Goal: Task Accomplishment & Management: Complete application form

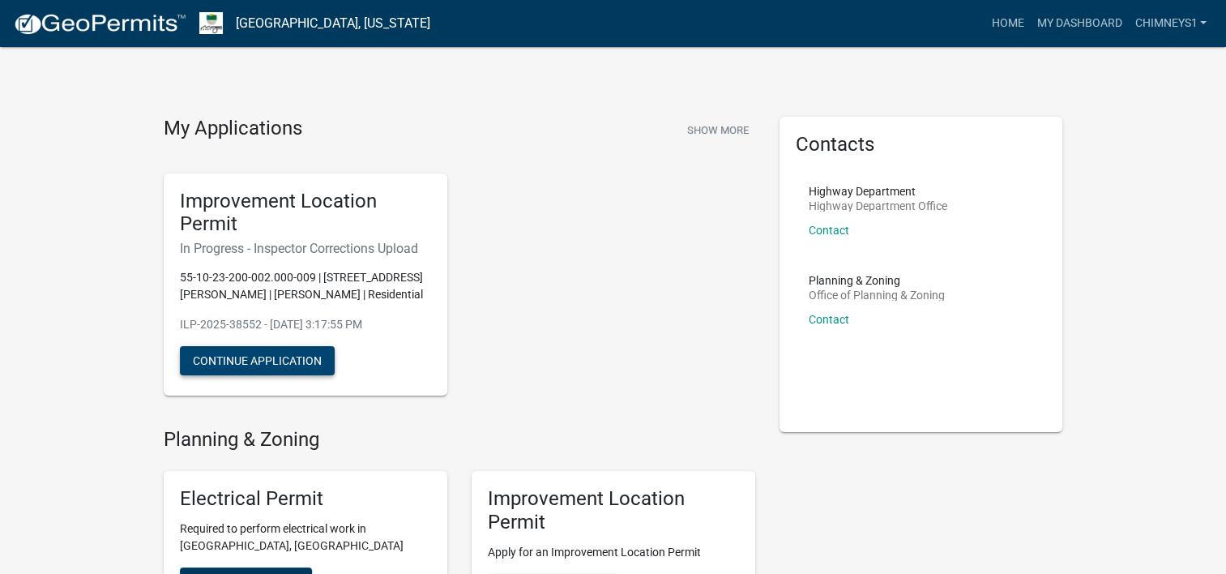
click at [298, 353] on button "Continue Application" at bounding box center [257, 360] width 155 height 29
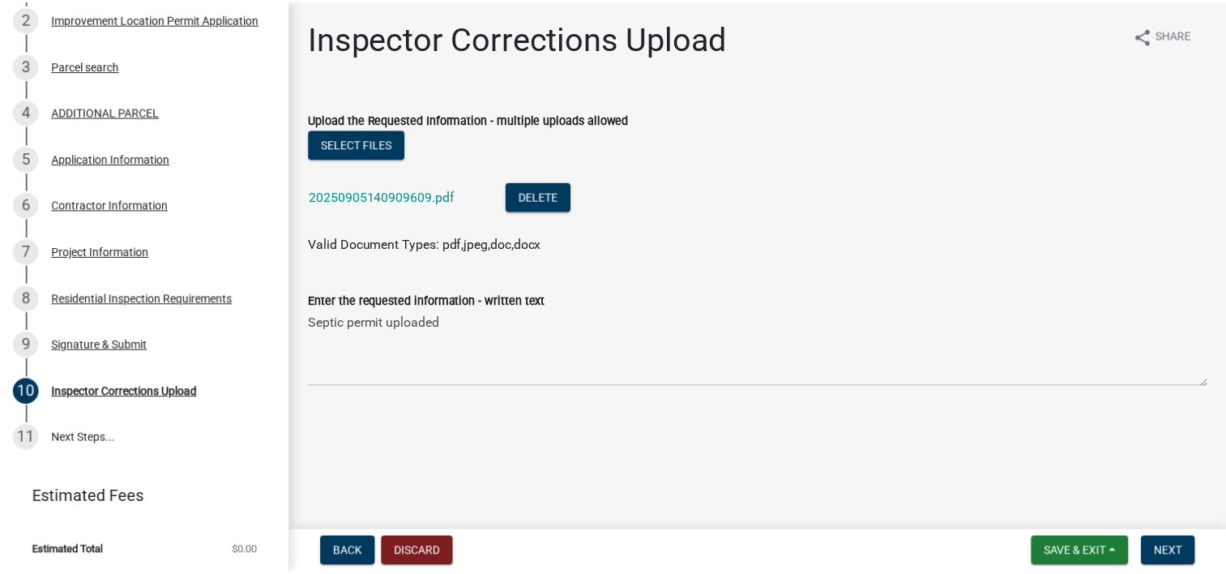
scroll to position [335, 0]
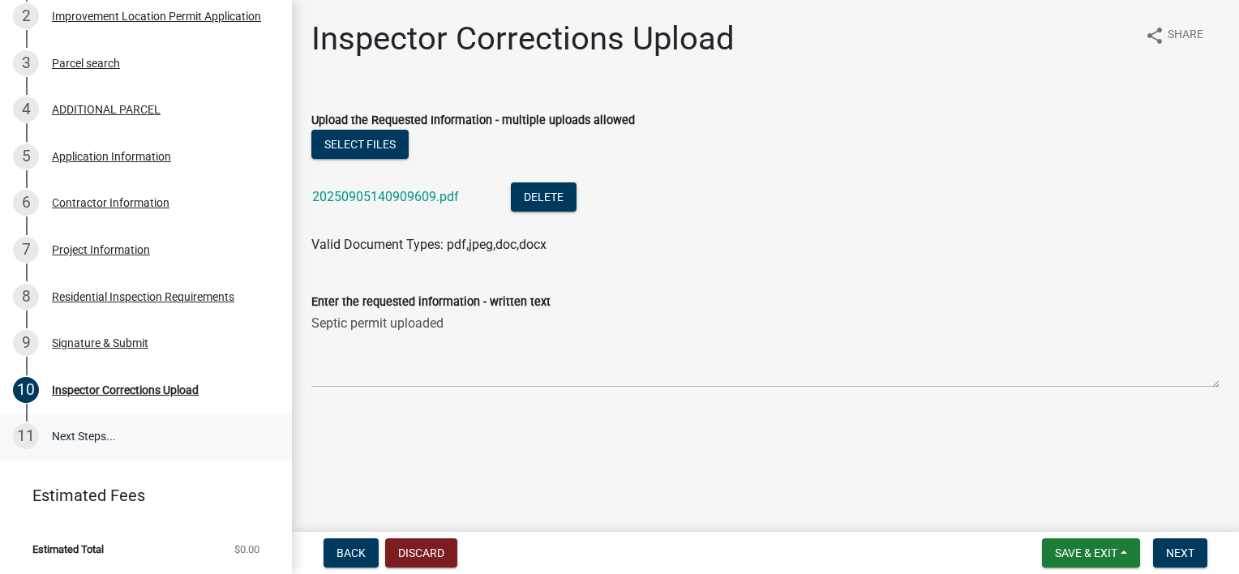
click at [26, 435] on div "11" at bounding box center [26, 436] width 26 height 26
click at [1128, 548] on button "Save & Exit" at bounding box center [1091, 552] width 98 height 29
click at [1094, 516] on button "Save & Exit" at bounding box center [1075, 510] width 130 height 39
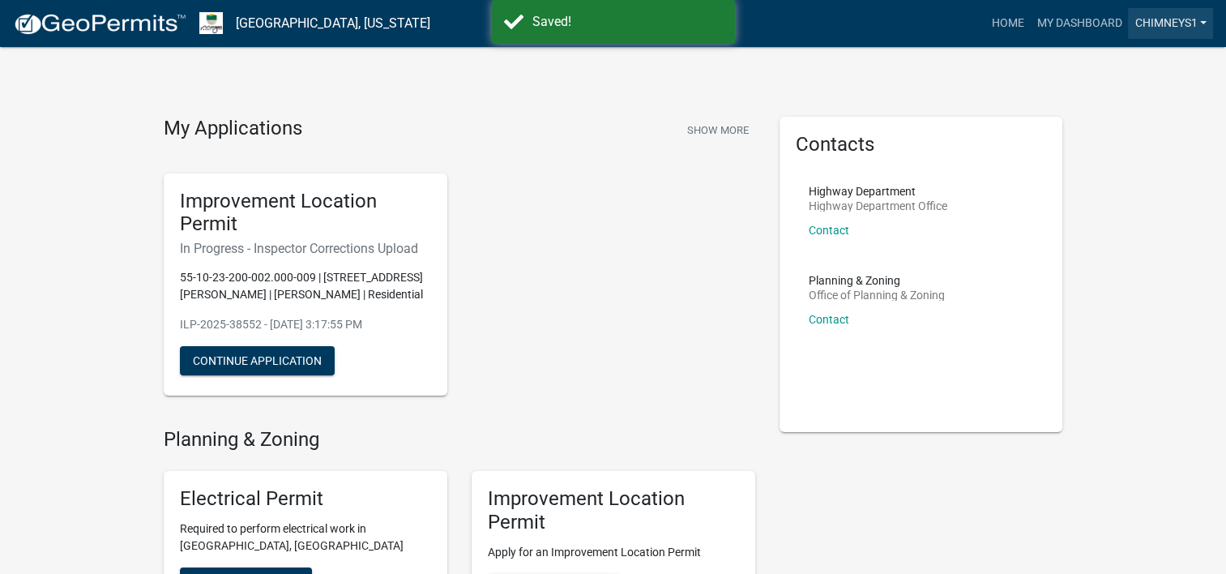
click at [1200, 23] on link "Chimneys1" at bounding box center [1170, 23] width 85 height 31
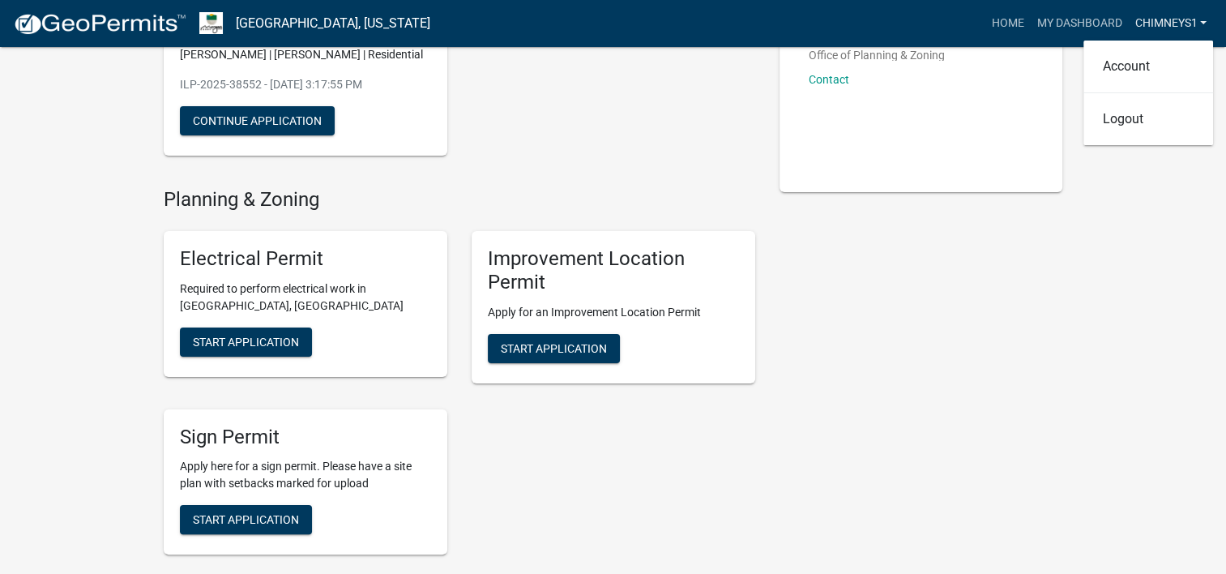
scroll to position [243, 0]
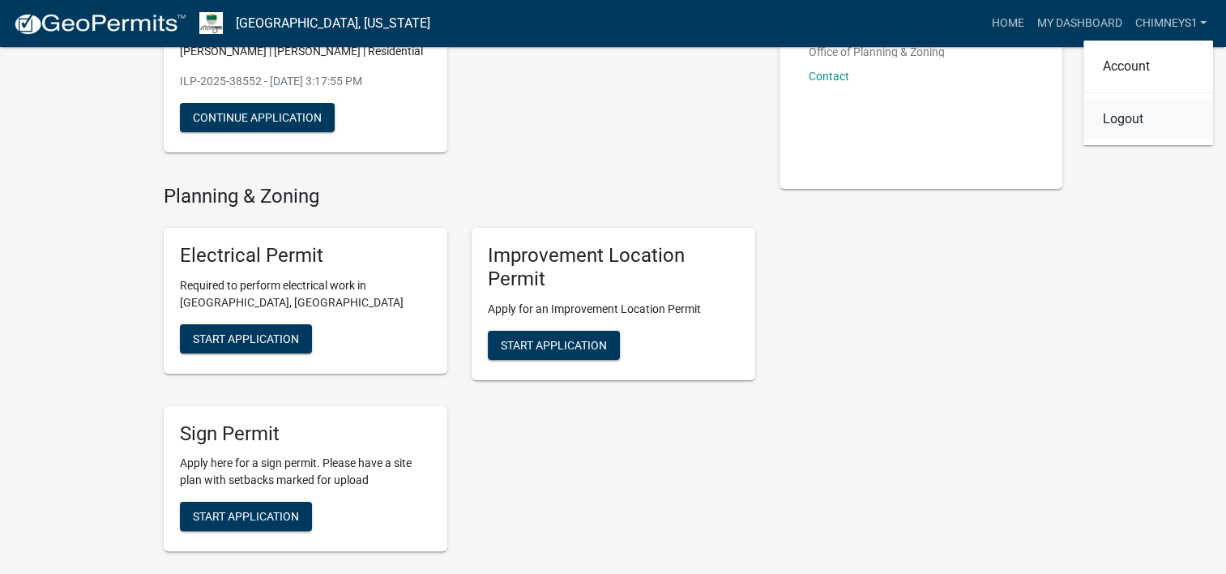
click at [1132, 117] on link "Logout" at bounding box center [1149, 119] width 130 height 39
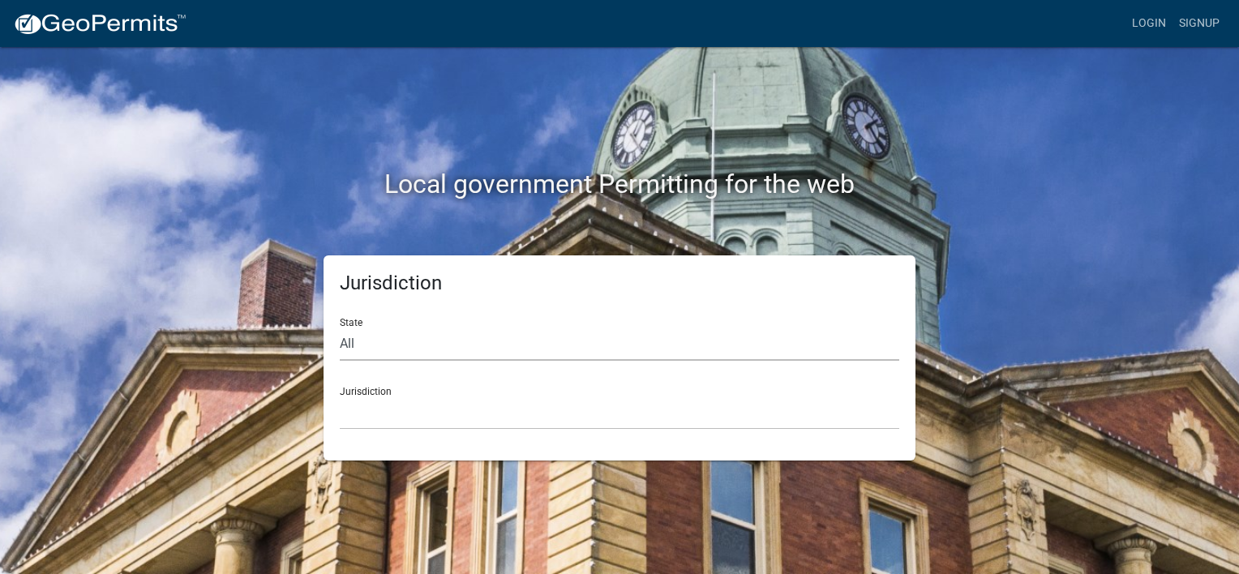
click at [422, 336] on select "All [US_STATE] [US_STATE] [US_STATE] [US_STATE] [US_STATE] [US_STATE] [US_STATE…" at bounding box center [619, 343] width 559 height 33
click at [353, 407] on select "[GEOGRAPHIC_DATA], [US_STATE] [GEOGRAPHIC_DATA], [US_STATE][PERSON_NAME][GEOGRA…" at bounding box center [619, 412] width 559 height 33
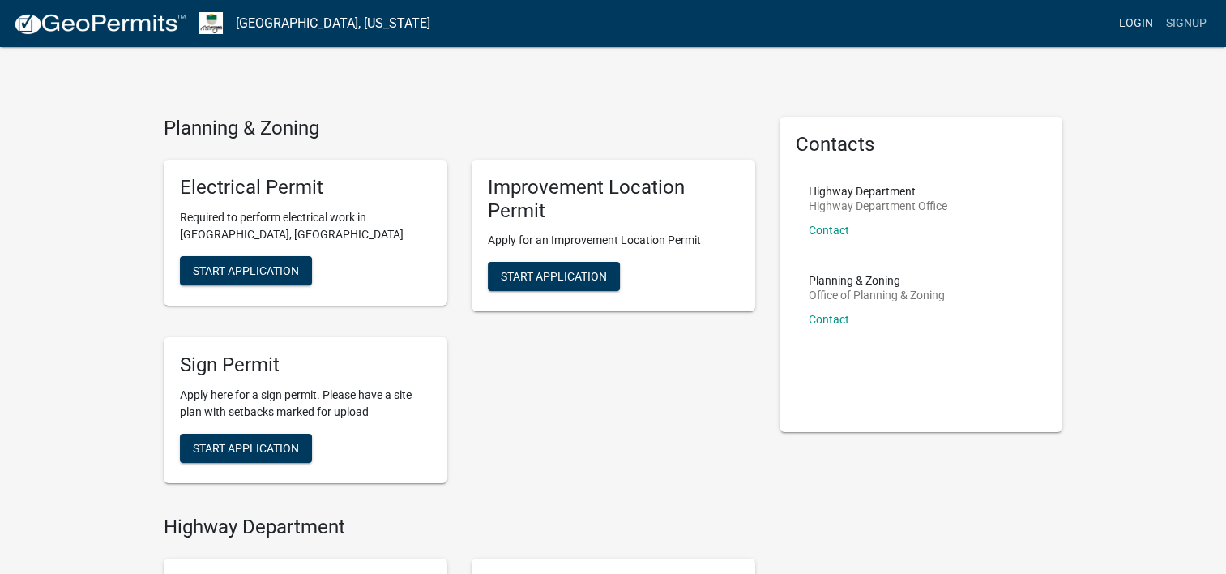
click at [1143, 18] on link "Login" at bounding box center [1136, 23] width 47 height 31
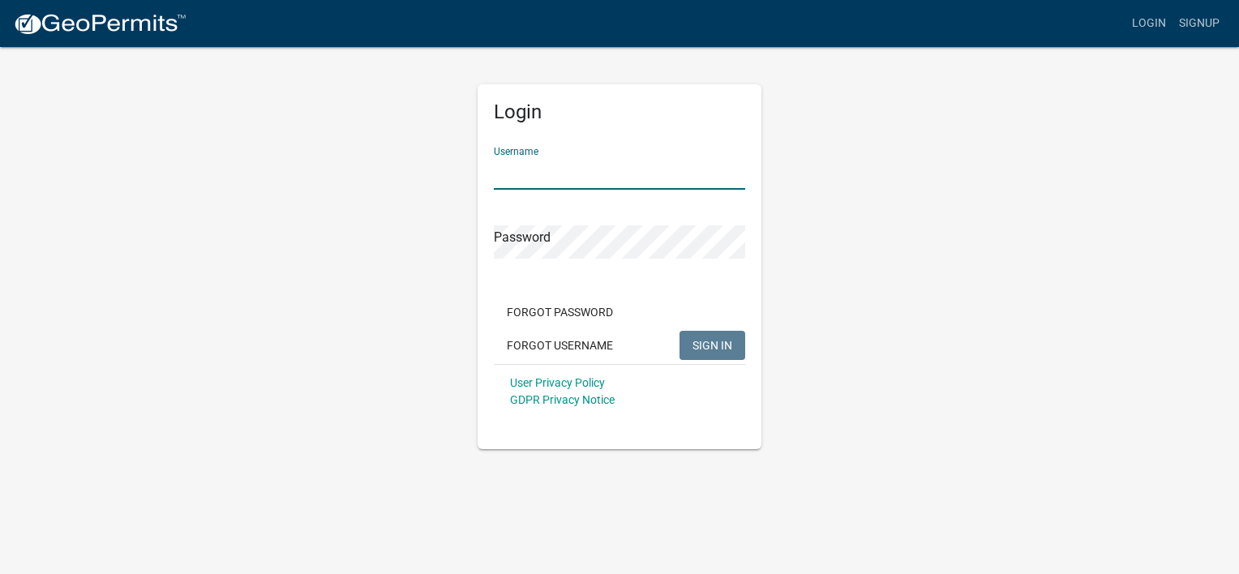
click at [626, 178] on input "Username" at bounding box center [619, 172] width 251 height 33
type input "Chimneys1"
click at [706, 347] on span "SIGN IN" at bounding box center [712, 344] width 40 height 13
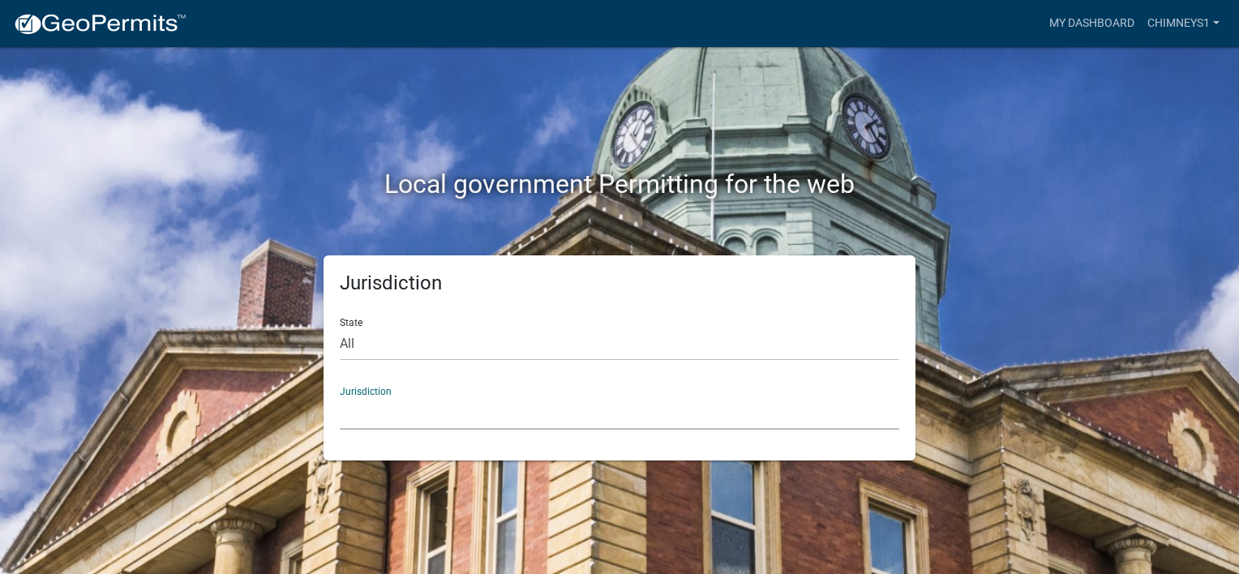
click at [389, 413] on select "[GEOGRAPHIC_DATA], [US_STATE] [GEOGRAPHIC_DATA], [US_STATE][PERSON_NAME][GEOGRA…" at bounding box center [619, 412] width 559 height 33
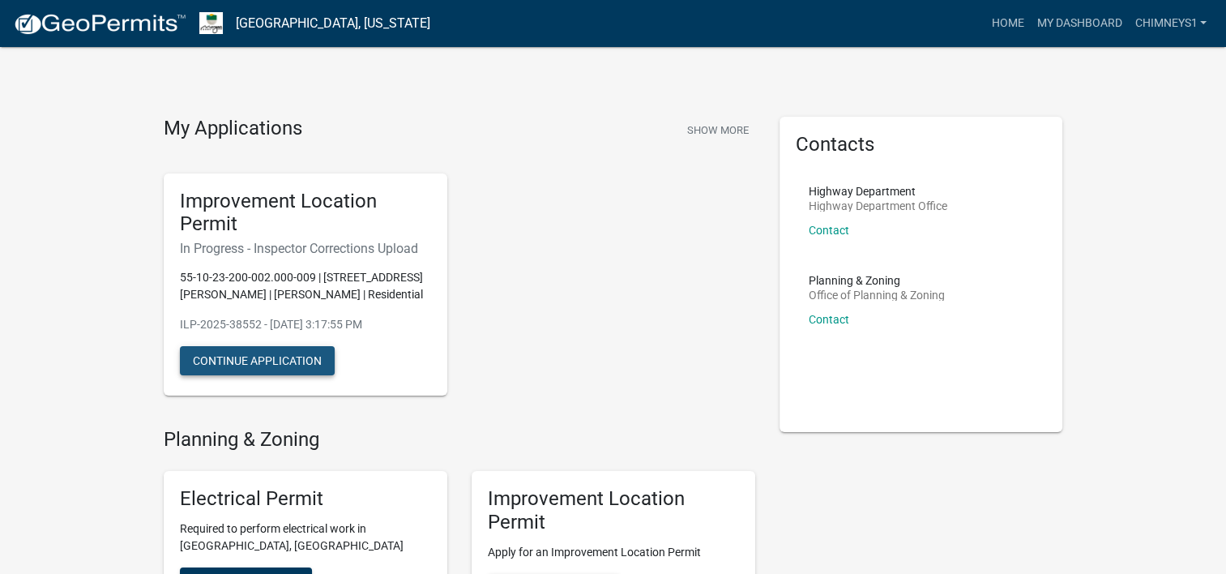
click at [302, 357] on button "Continue Application" at bounding box center [257, 360] width 155 height 29
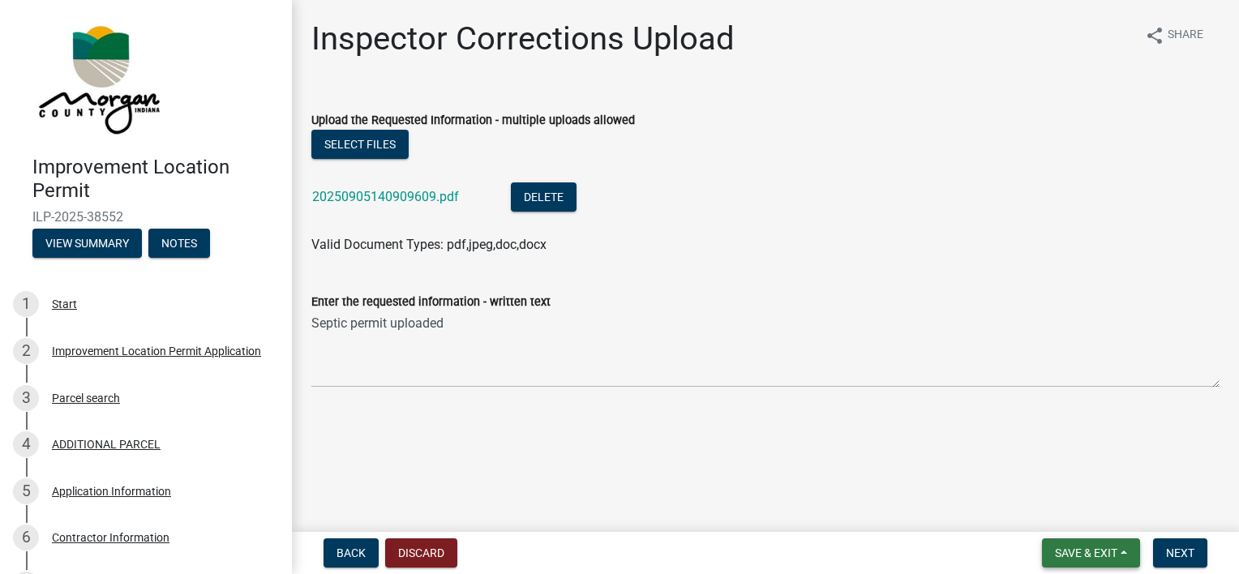
click at [1105, 561] on button "Save & Exit" at bounding box center [1091, 552] width 98 height 29
click at [1052, 510] on button "Save & Exit" at bounding box center [1075, 510] width 130 height 39
